Goal: Find specific page/section: Find specific page/section

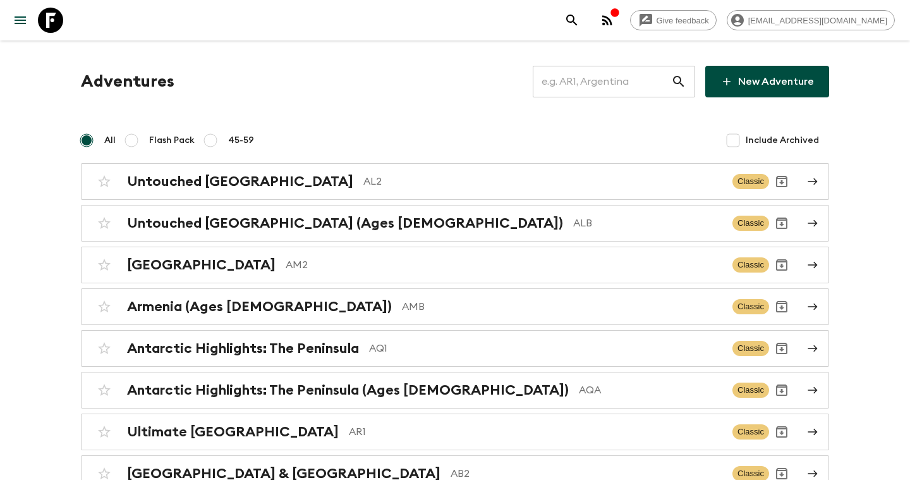
click at [626, 85] on input "text" at bounding box center [602, 81] width 138 height 35
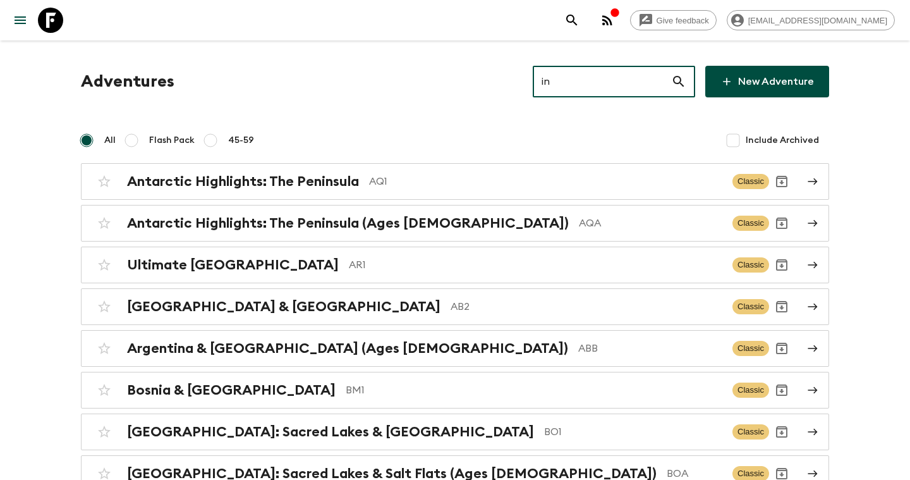
type input "i"
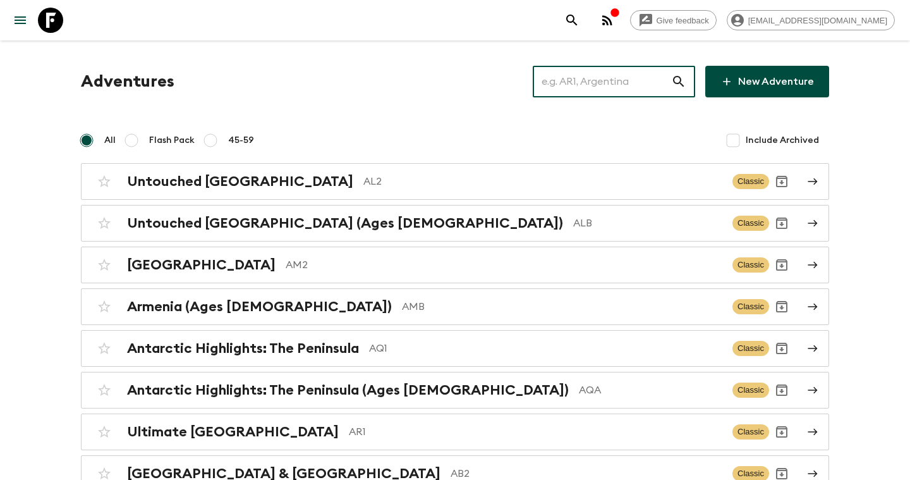
click at [609, 85] on input "text" at bounding box center [602, 81] width 138 height 35
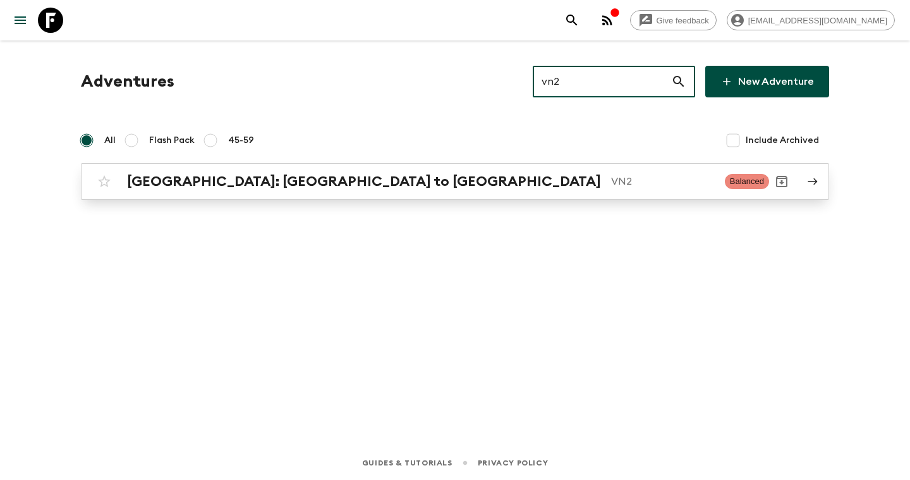
type input "vn2"
click at [611, 180] on p "VN2" at bounding box center [663, 181] width 104 height 15
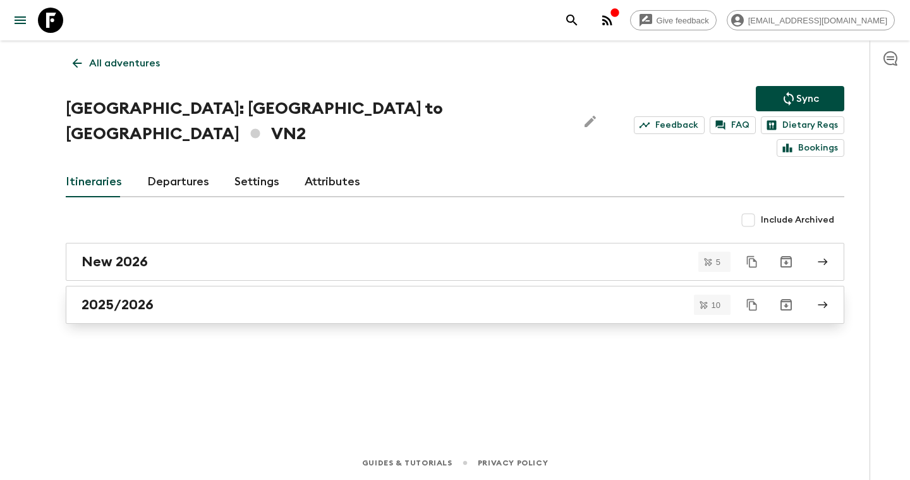
click at [324, 296] on div "2025/2026" at bounding box center [443, 304] width 723 height 16
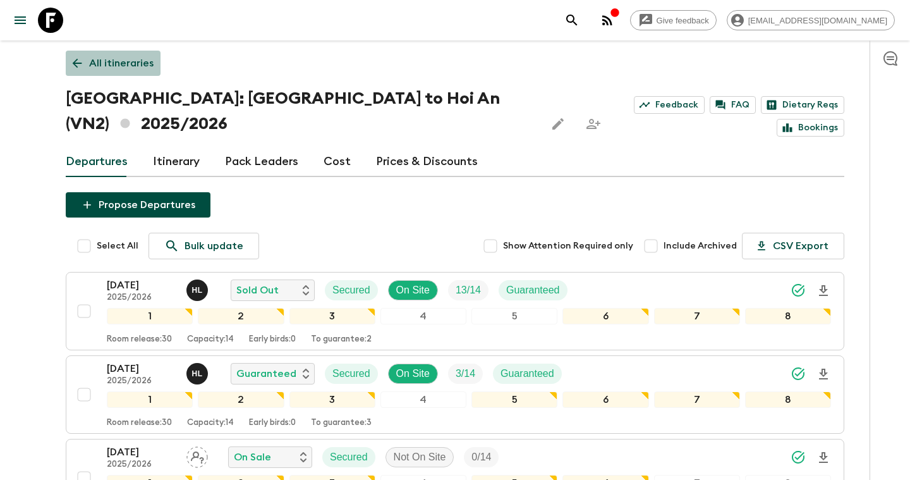
click at [88, 55] on link "All itineraries" at bounding box center [113, 63] width 95 height 25
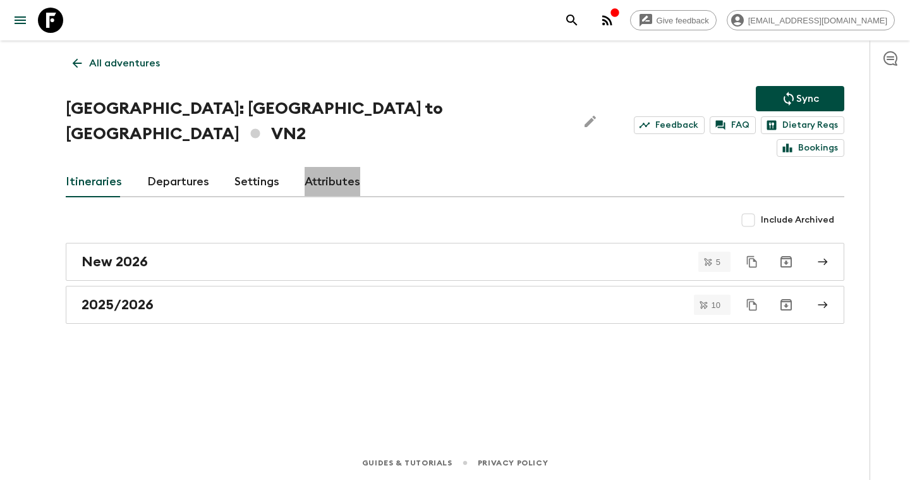
click at [322, 167] on link "Attributes" at bounding box center [333, 182] width 56 height 30
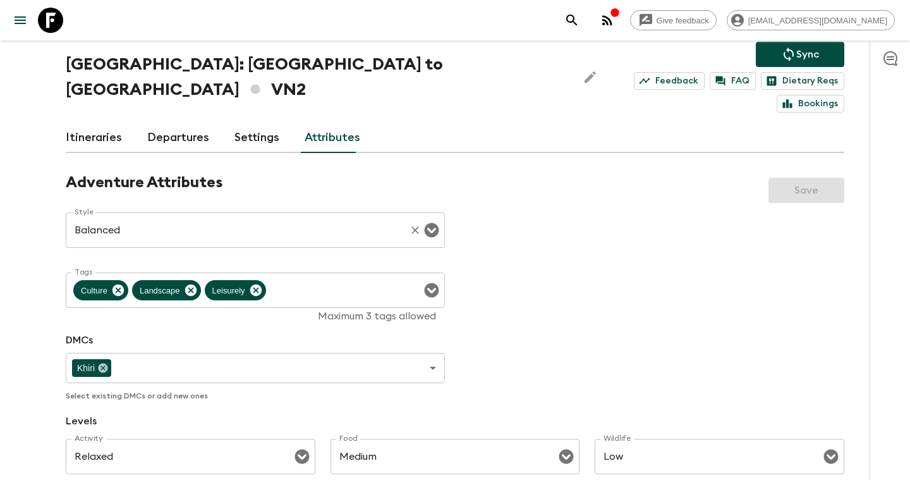
scroll to position [45, 0]
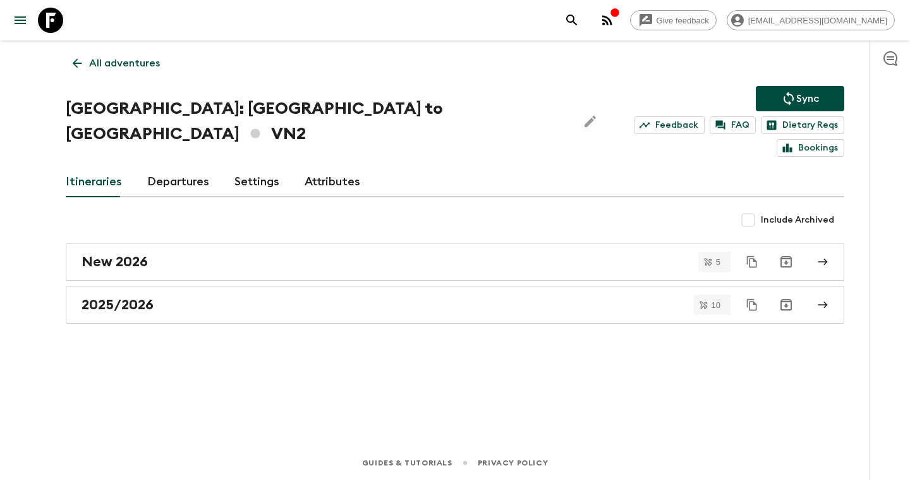
click at [76, 59] on icon at bounding box center [77, 63] width 9 height 9
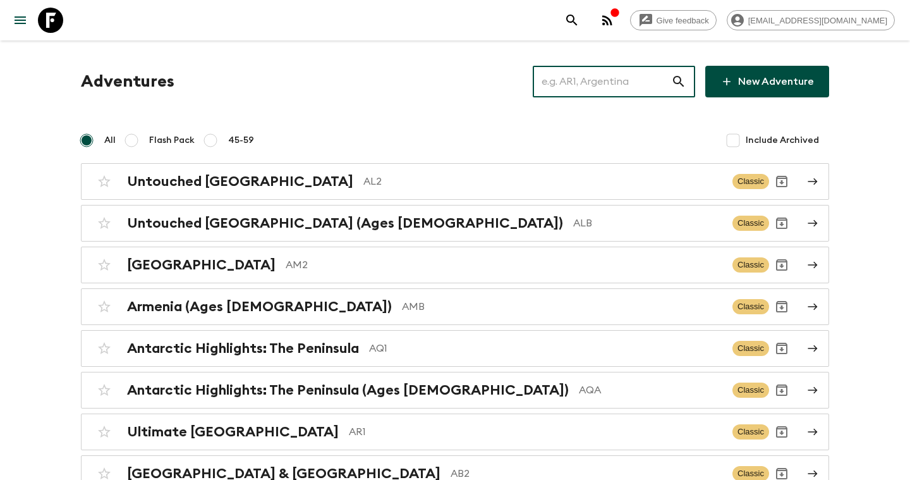
click at [588, 87] on input "text" at bounding box center [602, 81] width 138 height 35
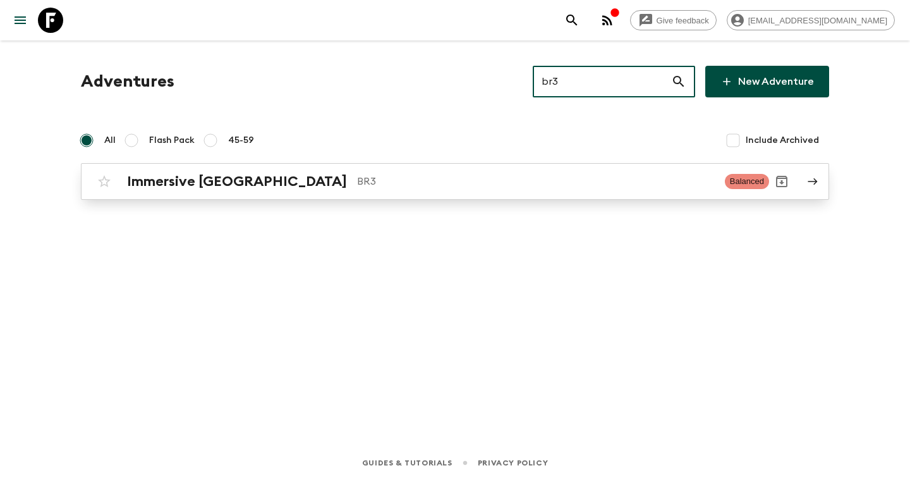
type input "br3"
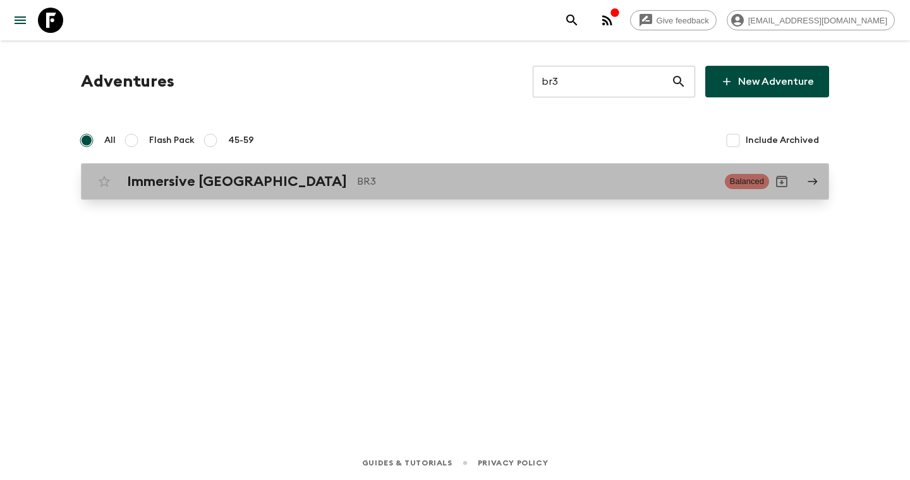
click at [319, 192] on div "Immersive [GEOGRAPHIC_DATA] BR3 Balanced" at bounding box center [431, 181] width 678 height 25
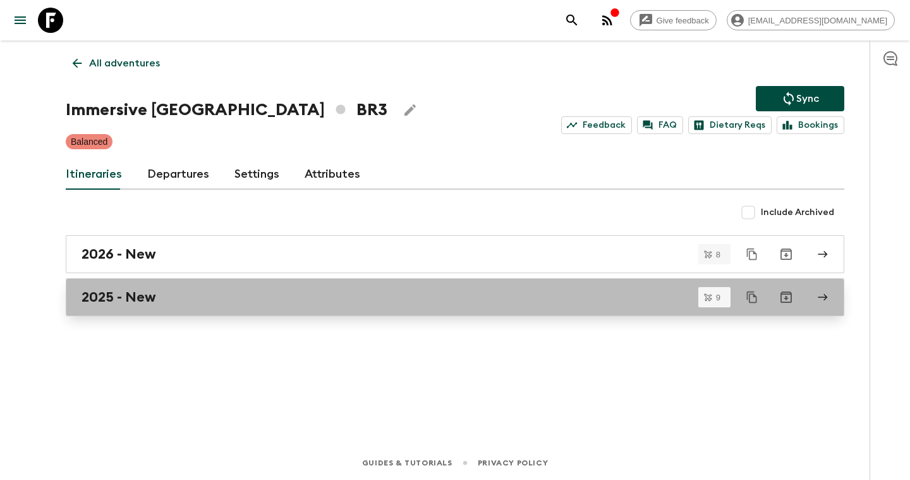
click at [226, 299] on div "2025 - New" at bounding box center [443, 297] width 723 height 16
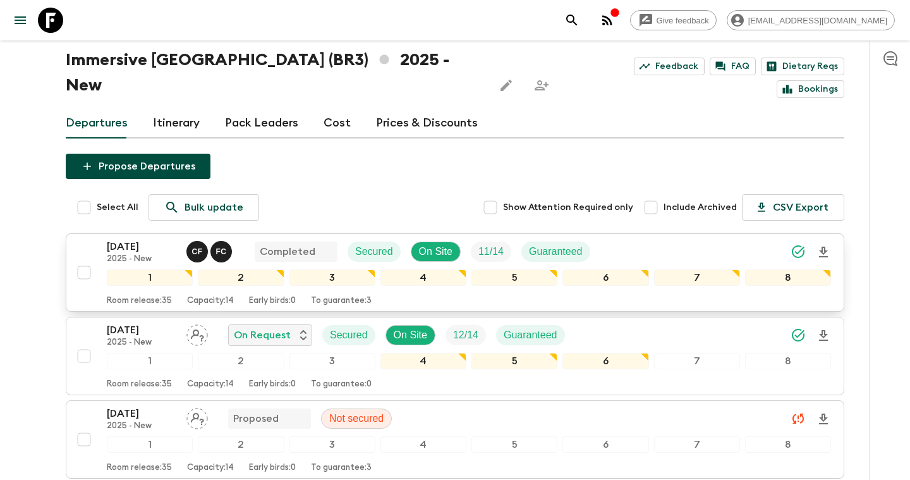
scroll to position [58, 0]
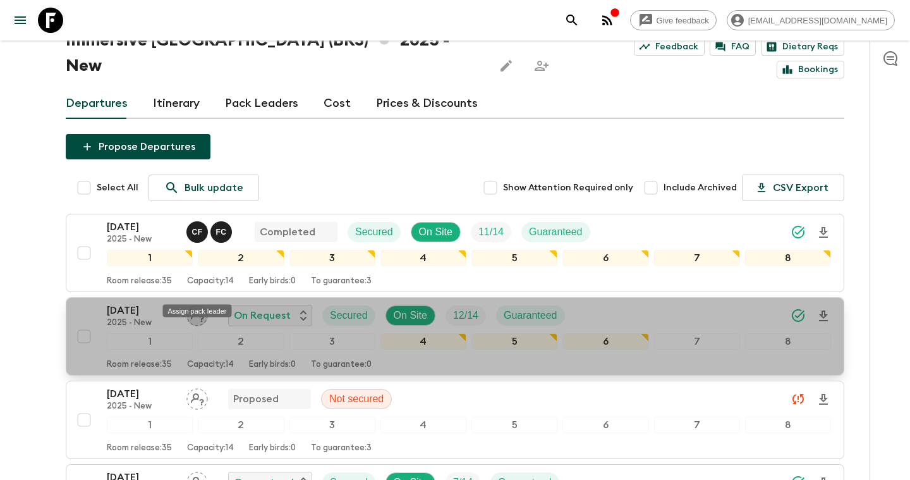
click at [193, 305] on icon "Assign pack leader" at bounding box center [196, 315] width 21 height 21
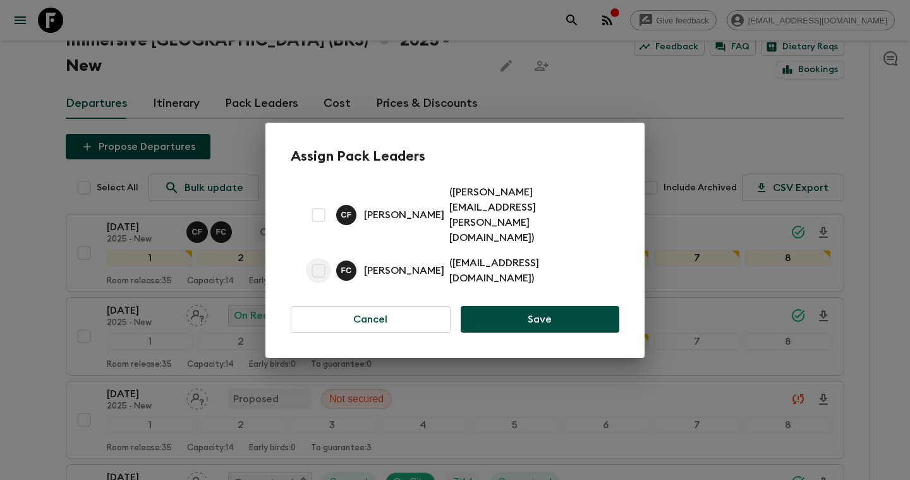
click at [316, 258] on input "checkbox" at bounding box center [318, 270] width 25 height 25
checkbox input "true"
click at [504, 306] on button "Save" at bounding box center [540, 319] width 159 height 27
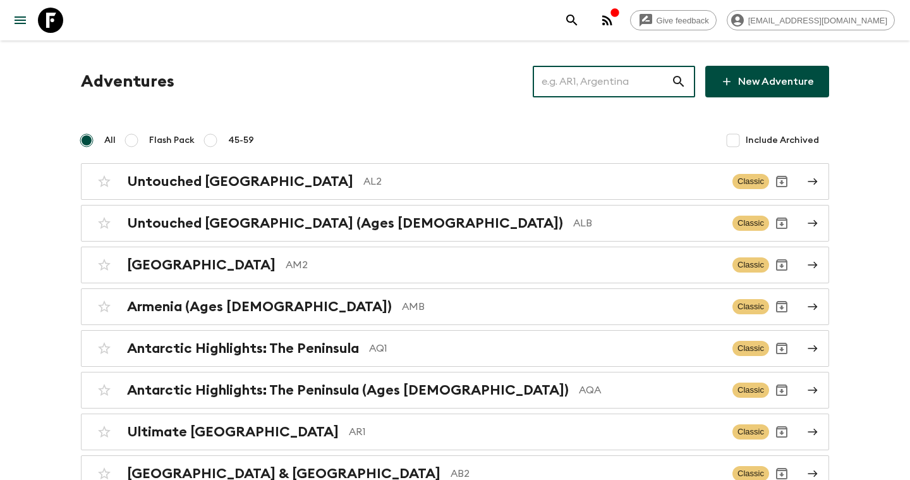
click at [644, 75] on input "text" at bounding box center [602, 81] width 138 height 35
type input "k"
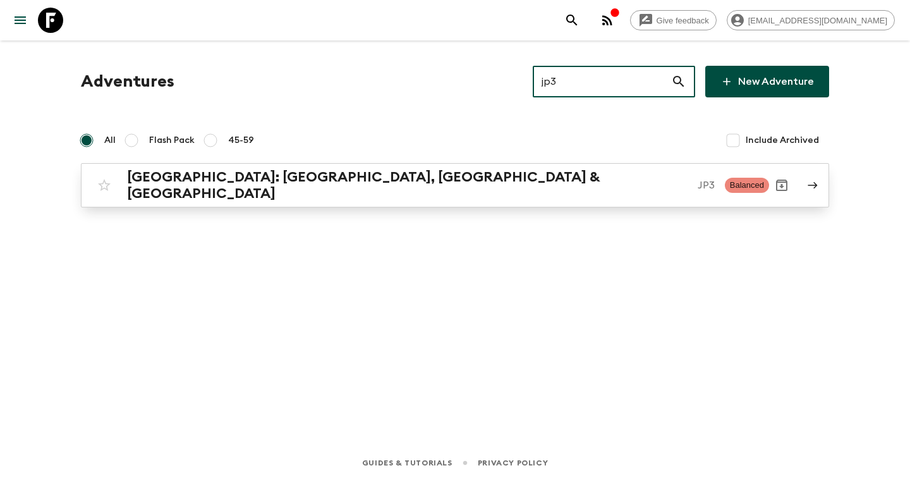
type input "jp3"
click at [285, 188] on h2 "[GEOGRAPHIC_DATA]: [GEOGRAPHIC_DATA], [GEOGRAPHIC_DATA] & [GEOGRAPHIC_DATA]" at bounding box center [407, 185] width 561 height 33
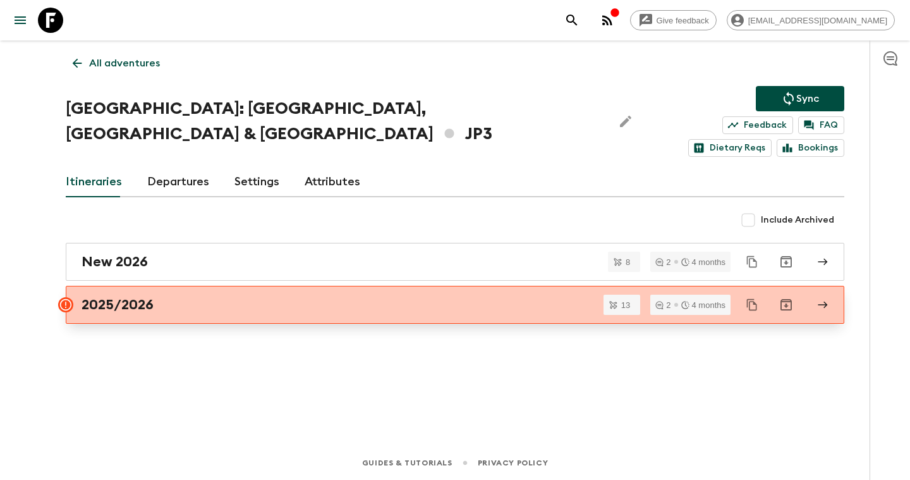
click at [214, 286] on link "2025/2026" at bounding box center [455, 305] width 779 height 38
